Goal: Find specific page/section: Find specific page/section

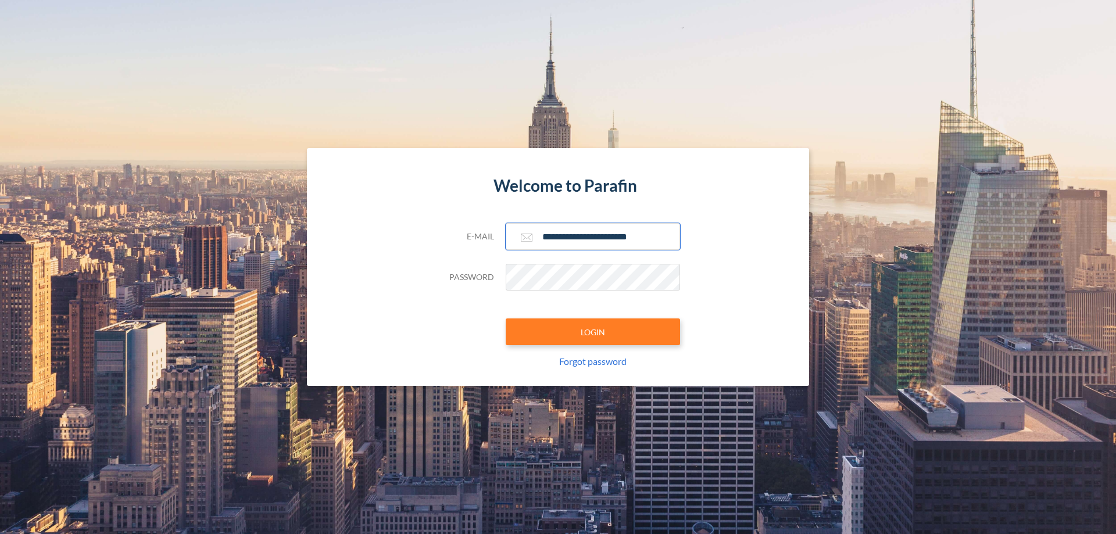
type input "**********"
click at [593, 332] on button "LOGIN" at bounding box center [593, 332] width 174 height 27
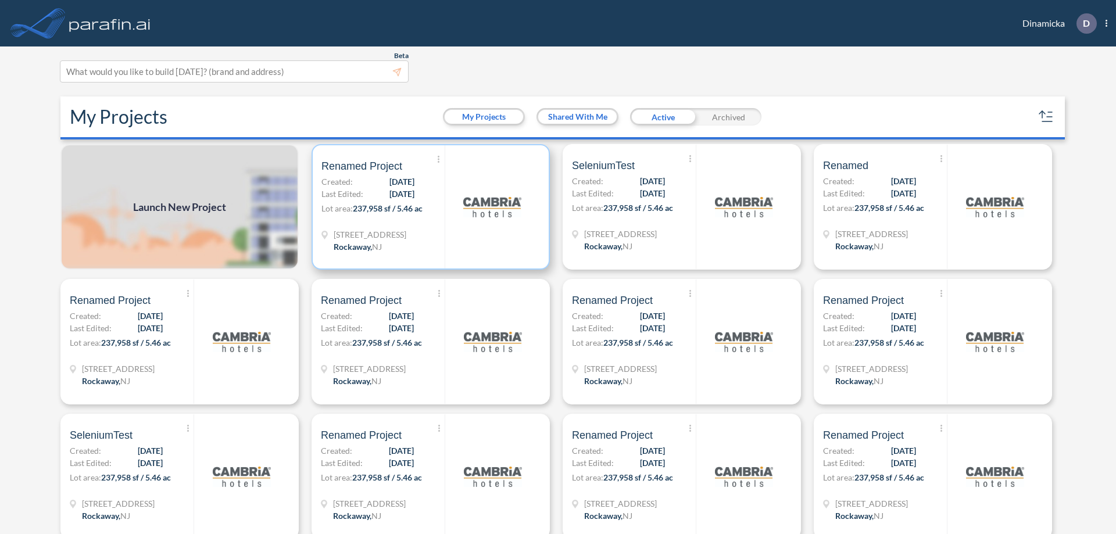
scroll to position [3, 0]
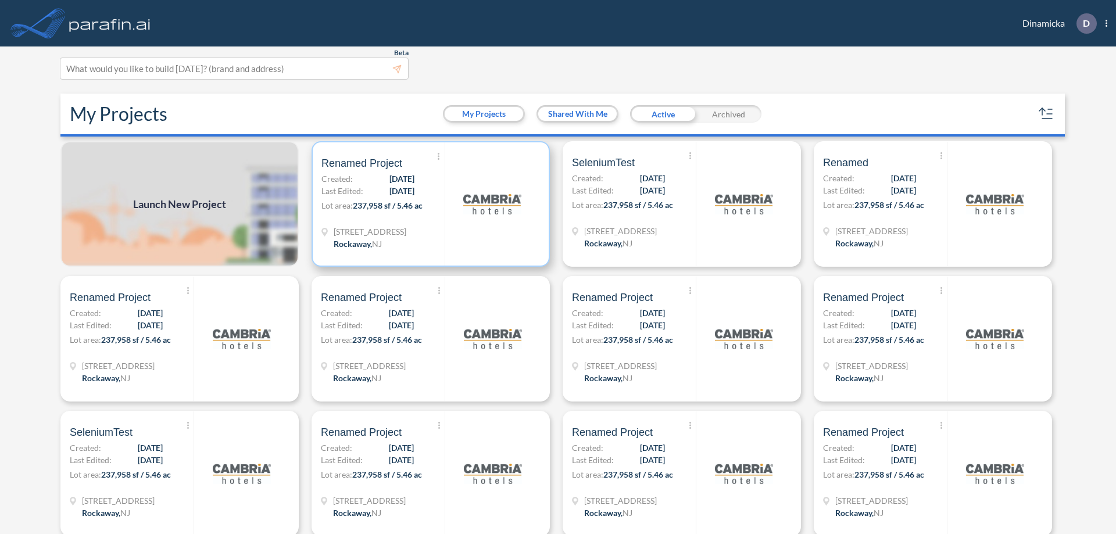
click at [429, 204] on p "Lot area: 237,958 sf / 5.46 ac" at bounding box center [383, 207] width 123 height 17
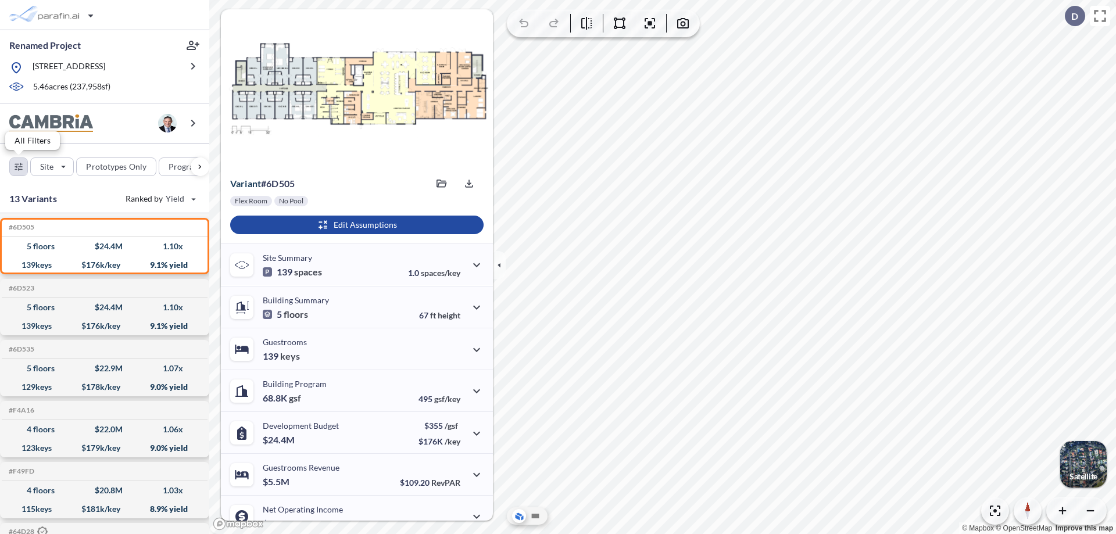
click at [19, 166] on div "button" at bounding box center [18, 166] width 17 height 17
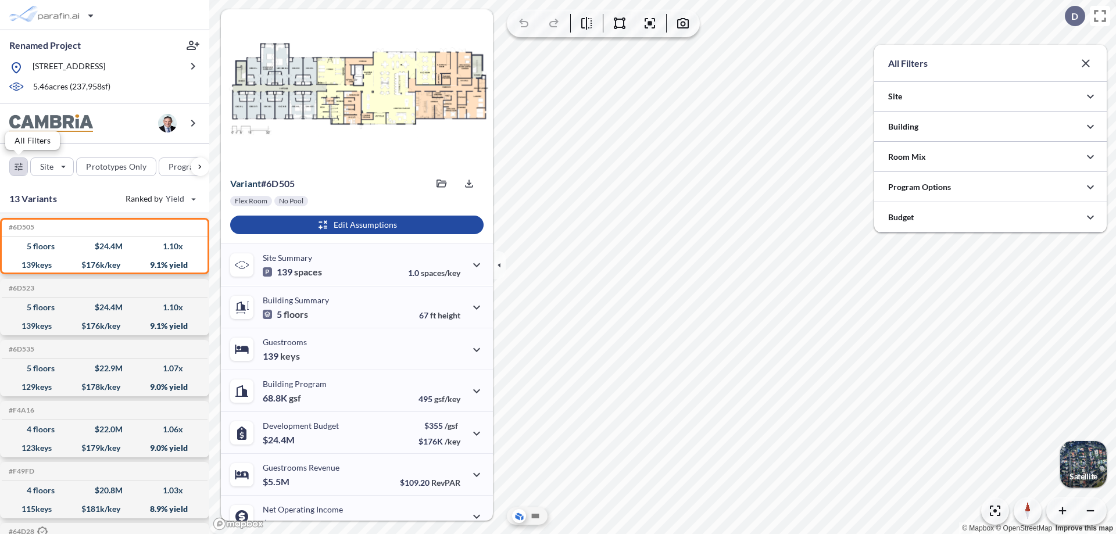
scroll to position [581495, 581262]
click at [1091, 127] on icon "button" at bounding box center [1091, 127] width 14 height 14
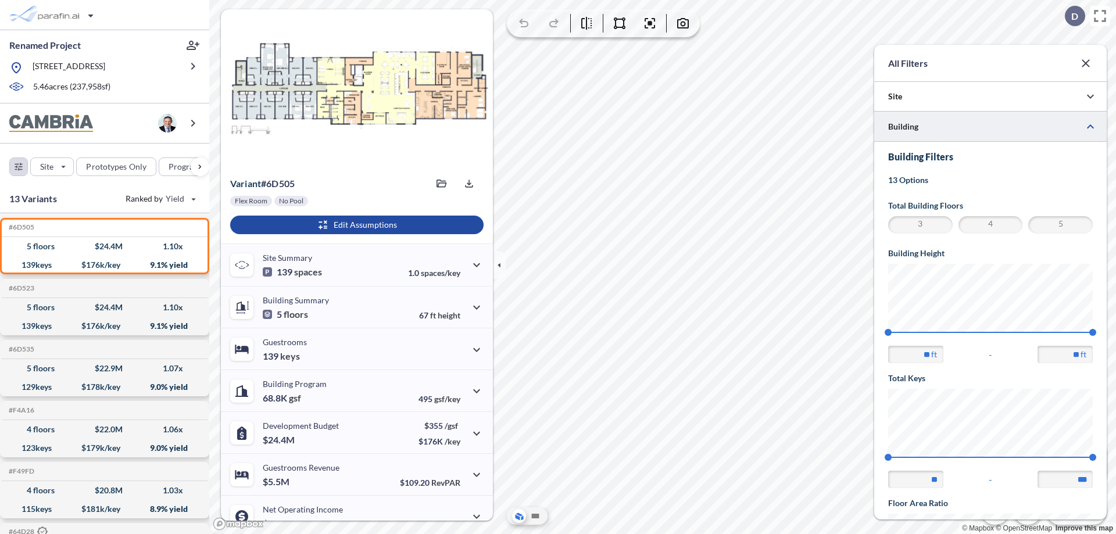
scroll to position [202, 0]
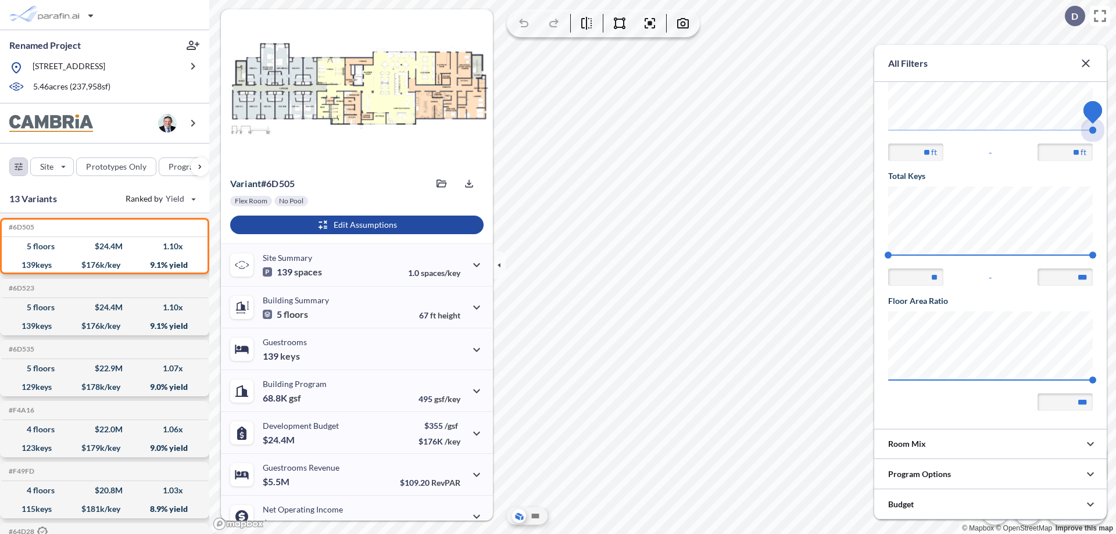
drag, startPoint x: 889, startPoint y: 130, endPoint x: 1093, endPoint y: 130, distance: 204.7
click at [1093, 130] on span "67.56 67.56" at bounding box center [991, 134] width 205 height 9
type input "**"
